Goal: Task Accomplishment & Management: Use online tool/utility

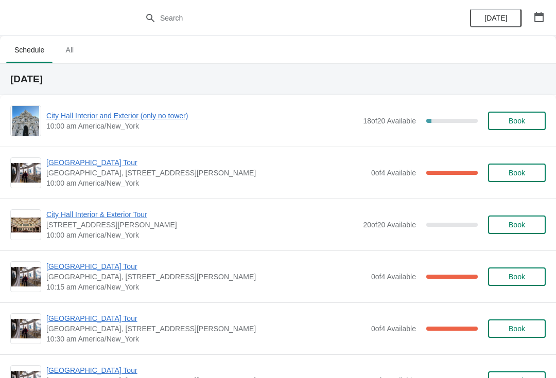
click at [159, 113] on span "City Hall Interior and Exterior (only no tower)" at bounding box center [202, 116] width 312 height 10
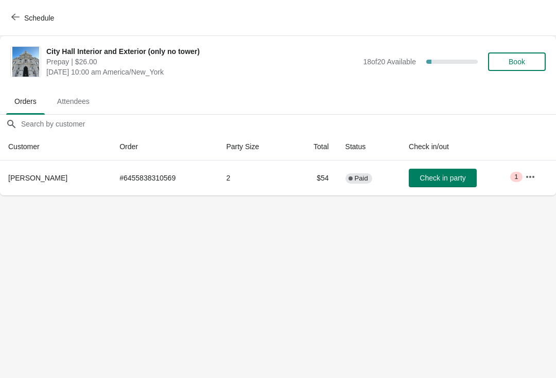
click at [19, 20] on icon "button" at bounding box center [15, 17] width 8 height 8
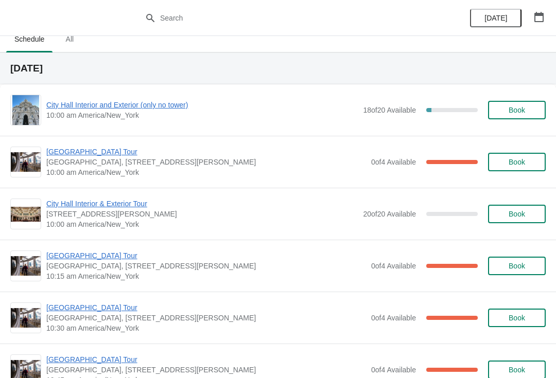
scroll to position [14, 0]
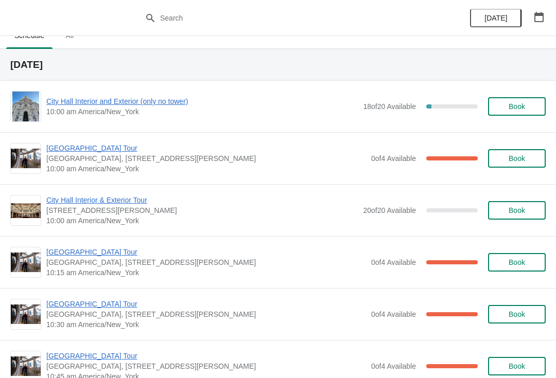
click at [78, 145] on span "[GEOGRAPHIC_DATA] Tour" at bounding box center [206, 148] width 320 height 10
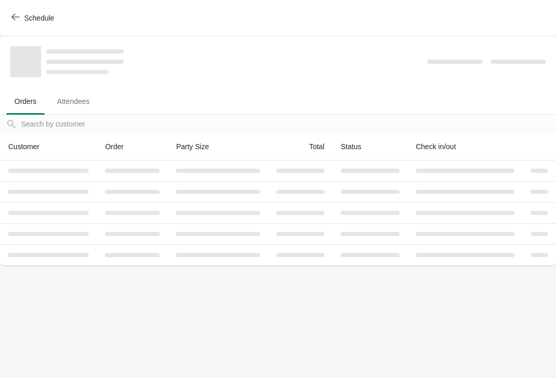
scroll to position [0, 0]
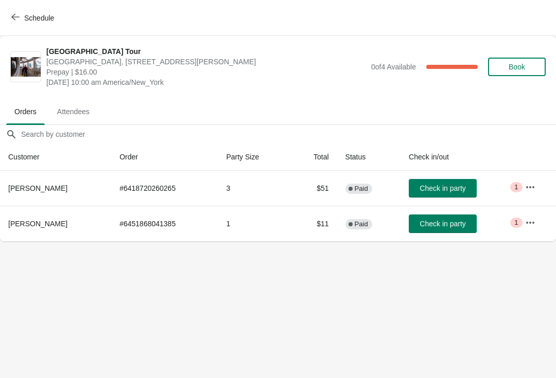
click at [433, 183] on button "Check in party" at bounding box center [443, 188] width 68 height 19
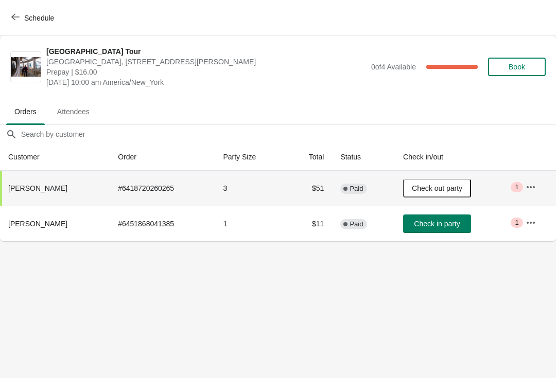
click at [20, 18] on span "Schedule" at bounding box center [33, 18] width 41 height 10
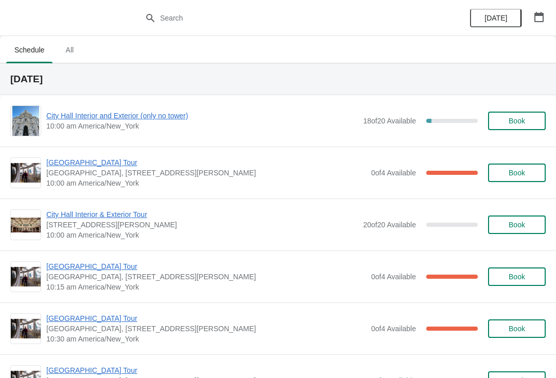
click at [102, 113] on span "City Hall Interior and Exterior (only no tower)" at bounding box center [202, 116] width 312 height 10
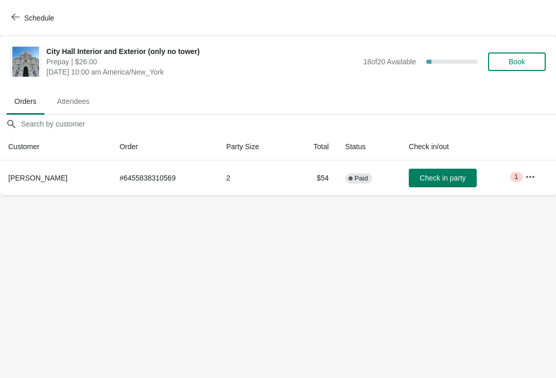
click at [445, 175] on span "Check in party" at bounding box center [443, 178] width 46 height 8
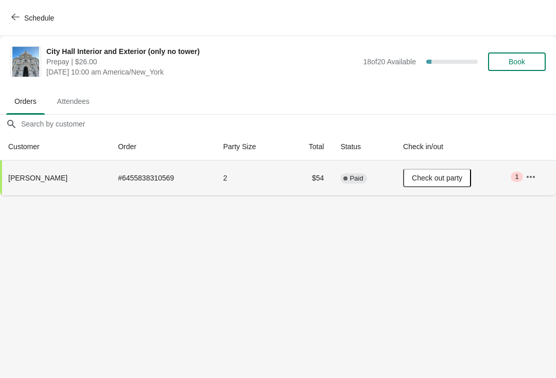
click at [14, 21] on icon "button" at bounding box center [15, 17] width 8 height 8
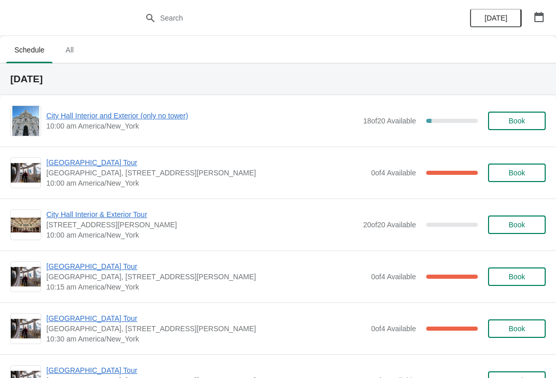
click at [81, 155] on div "City Hall Tower Tour City Hall Visitor Center, 1400 John F Kennedy Boulevard Su…" at bounding box center [278, 173] width 556 height 52
click at [90, 153] on div "City Hall Tower Tour City Hall Visitor Center, 1400 John F Kennedy Boulevard Su…" at bounding box center [278, 173] width 556 height 52
click at [83, 158] on span "[GEOGRAPHIC_DATA] Tour" at bounding box center [206, 163] width 320 height 10
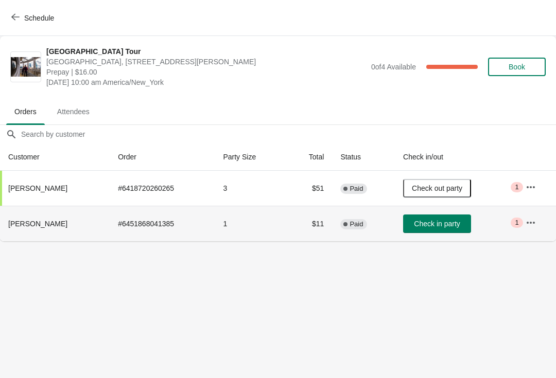
click at [456, 212] on td "Check in party" at bounding box center [456, 224] width 123 height 36
click at [440, 228] on span "Check in party" at bounding box center [437, 224] width 46 height 8
click at [19, 16] on icon "button" at bounding box center [15, 17] width 8 height 8
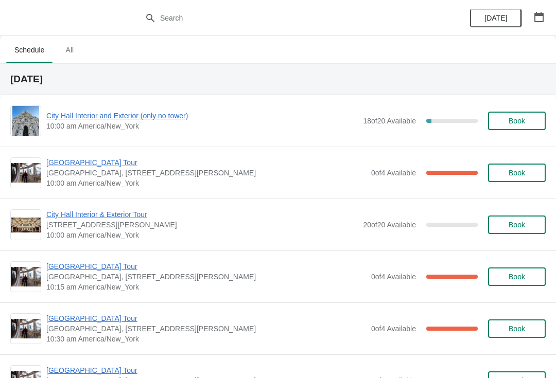
click at [61, 271] on span "[GEOGRAPHIC_DATA] Tour" at bounding box center [206, 267] width 320 height 10
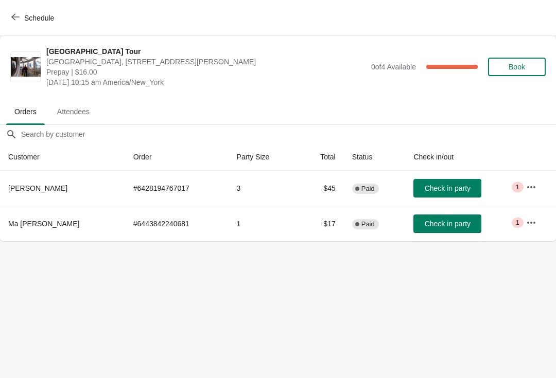
click at [460, 183] on button "Check in party" at bounding box center [447, 188] width 68 height 19
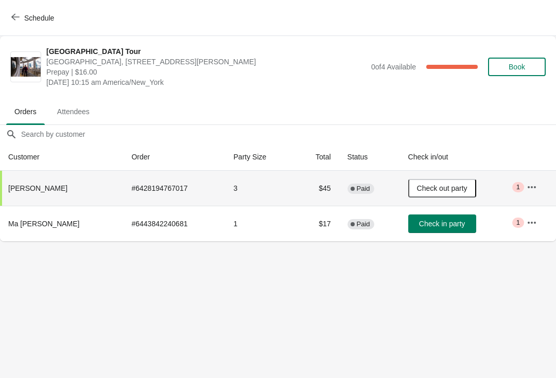
click at [13, 19] on icon "button" at bounding box center [15, 17] width 8 height 8
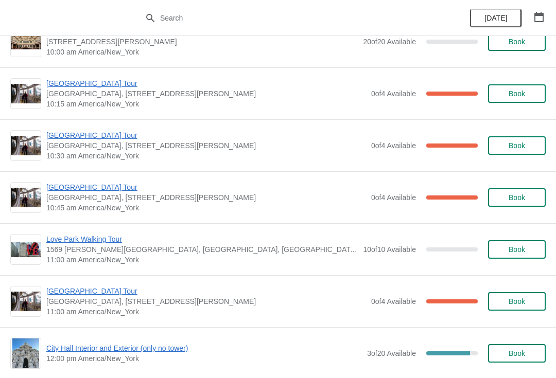
scroll to position [166, 0]
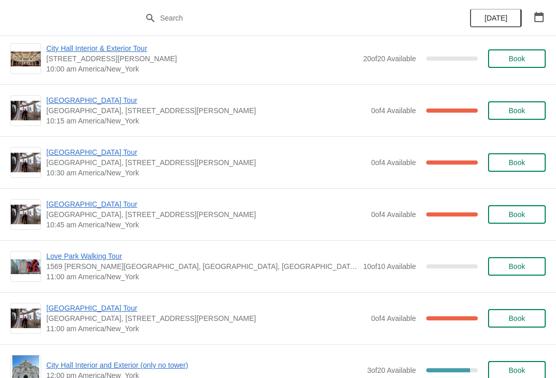
click at [70, 151] on span "[GEOGRAPHIC_DATA] Tour" at bounding box center [206, 152] width 320 height 10
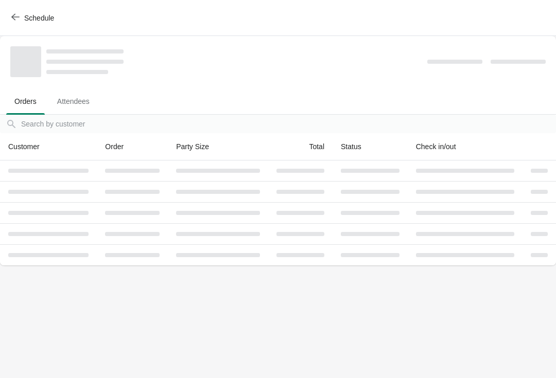
scroll to position [0, 0]
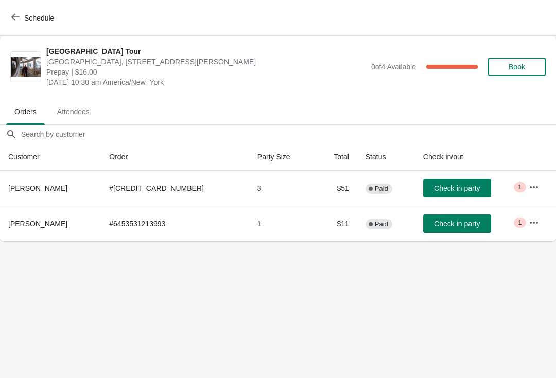
click at [447, 222] on span "Check in party" at bounding box center [457, 224] width 46 height 8
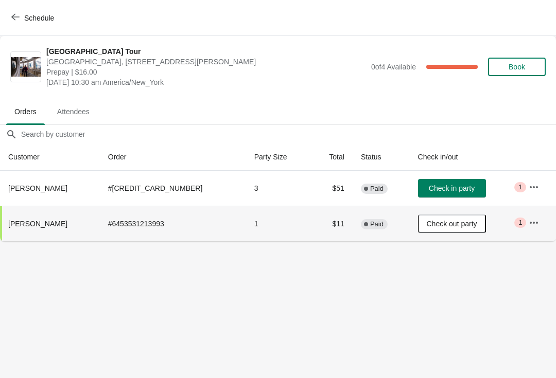
click at [14, 25] on button "Schedule" at bounding box center [33, 18] width 57 height 19
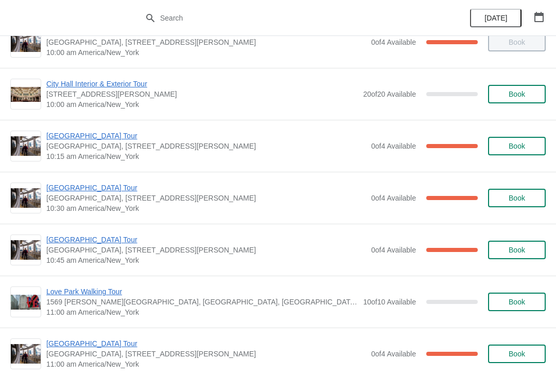
scroll to position [122, 0]
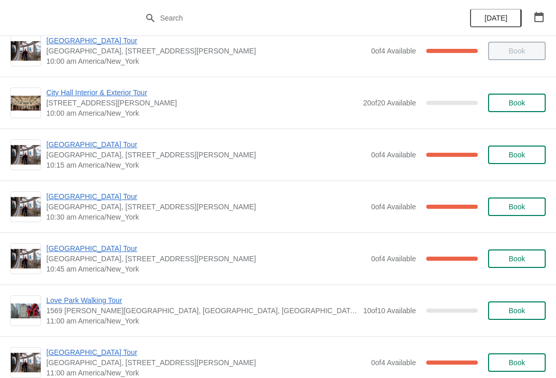
click at [66, 142] on span "[GEOGRAPHIC_DATA] Tour" at bounding box center [206, 145] width 320 height 10
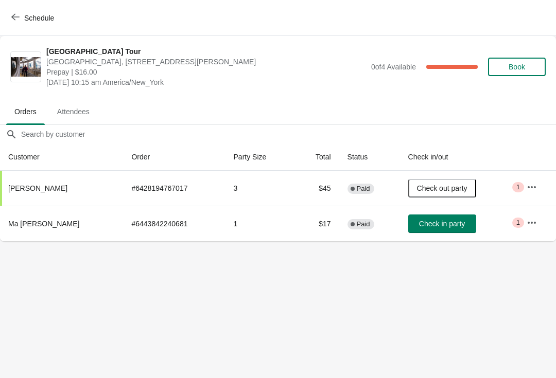
click at [446, 222] on span "Check in party" at bounding box center [442, 224] width 46 height 8
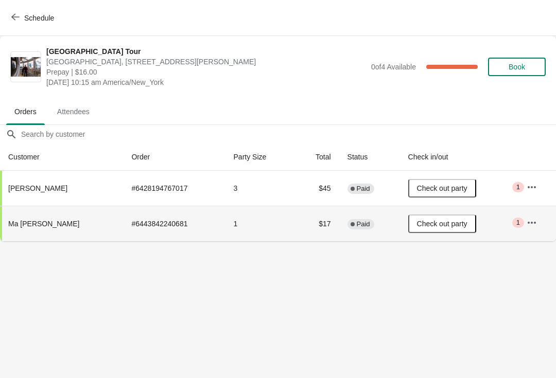
click at [15, 14] on icon "button" at bounding box center [15, 17] width 8 height 8
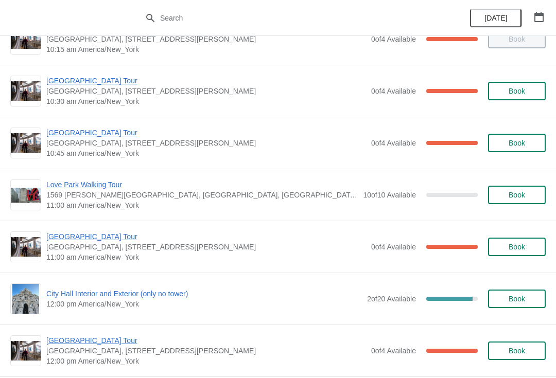
scroll to position [232, 0]
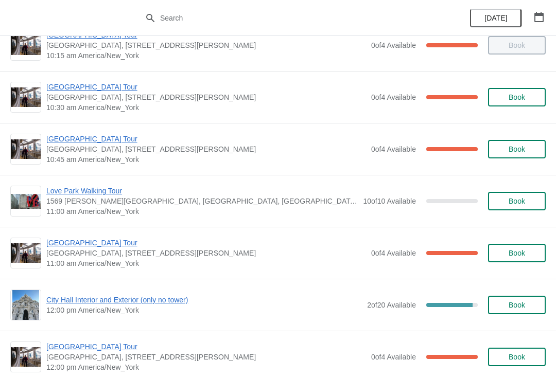
click at [59, 91] on span "[GEOGRAPHIC_DATA] Tour" at bounding box center [206, 87] width 320 height 10
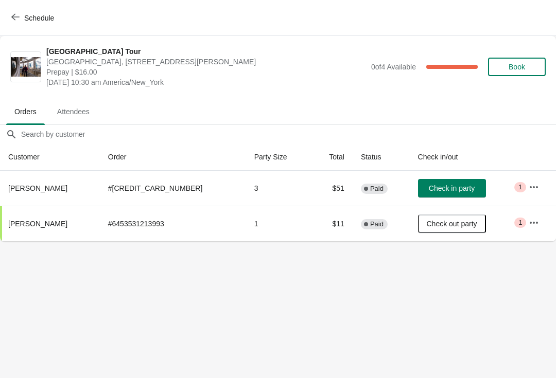
click at [451, 191] on span "Check in party" at bounding box center [452, 188] width 46 height 8
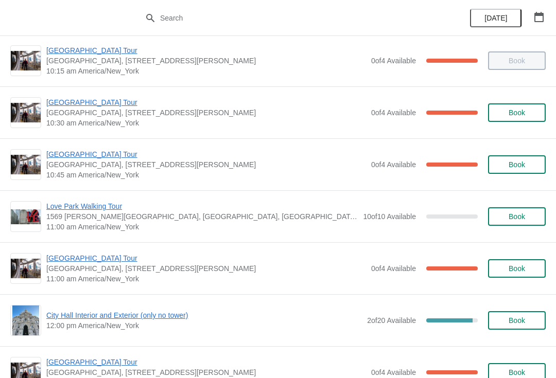
scroll to position [215, 0]
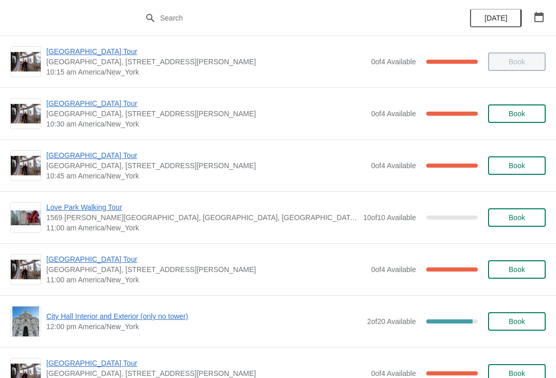
click at [103, 263] on span "[GEOGRAPHIC_DATA] Tour" at bounding box center [206, 259] width 320 height 10
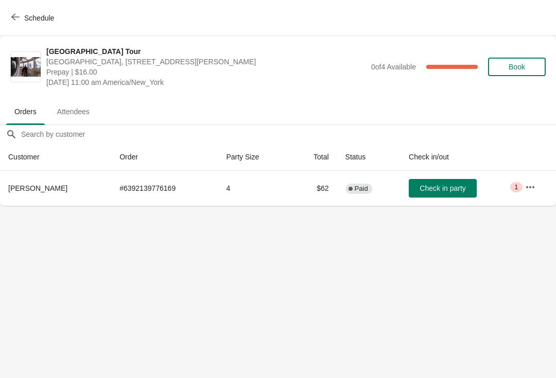
click at [440, 188] on span "Check in party" at bounding box center [443, 188] width 46 height 8
